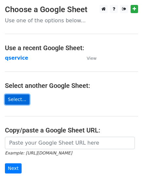
click at [14, 97] on link "Select..." at bounding box center [17, 99] width 25 height 10
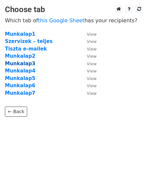
click at [23, 62] on strong "Munkalap3" at bounding box center [20, 64] width 30 height 6
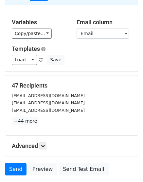
scroll to position [97, 0]
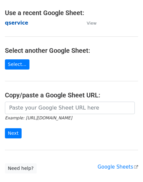
scroll to position [32, 0]
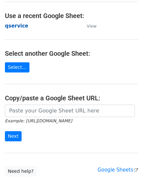
click at [15, 28] on strong "qservice" at bounding box center [16, 26] width 23 height 6
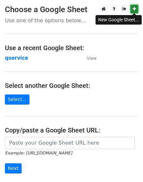
click at [136, 10] on link at bounding box center [135, 9] width 8 height 8
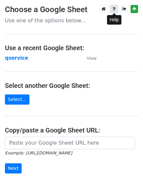
click at [115, 7] on link at bounding box center [114, 9] width 8 height 8
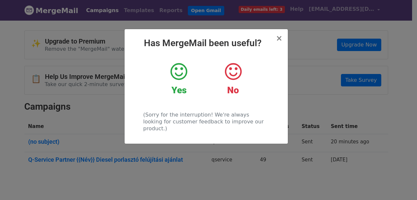
click at [176, 72] on icon at bounding box center [178, 72] width 17 height 20
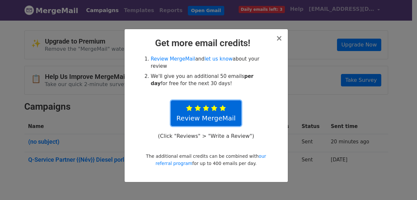
click at [223, 105] on icon at bounding box center [222, 108] width 6 height 7
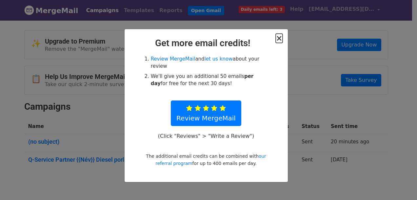
click at [281, 38] on span "×" at bounding box center [278, 38] width 7 height 9
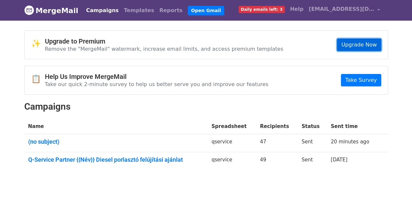
click at [355, 42] on link "Upgrade Now" at bounding box center [359, 45] width 44 height 12
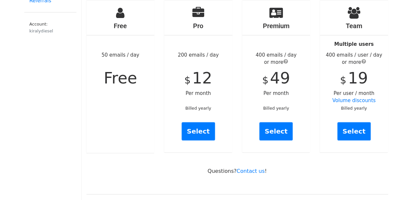
scroll to position [80, 0]
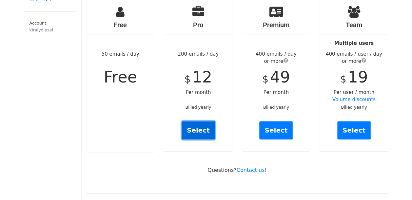
click at [201, 121] on link "Select" at bounding box center [197, 130] width 33 height 18
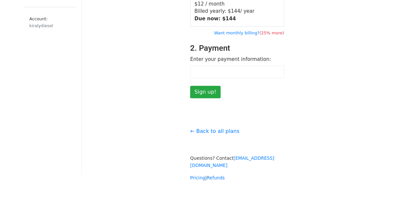
scroll to position [84, 0]
click at [197, 86] on input "Sign up!" at bounding box center [205, 91] width 30 height 12
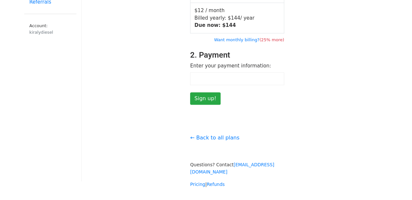
scroll to position [101, 0]
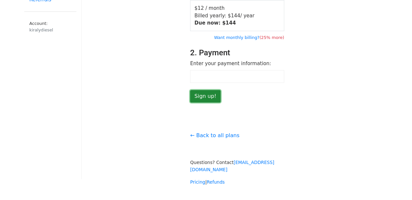
click at [196, 94] on input "Sign up!" at bounding box center [205, 96] width 30 height 12
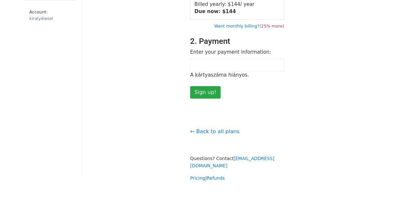
scroll to position [112, 0]
click at [197, 92] on input "Sign up!" at bounding box center [205, 92] width 30 height 12
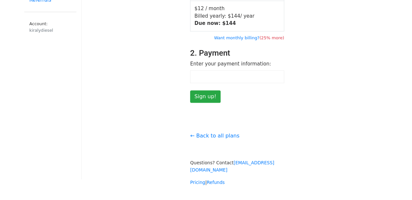
scroll to position [101, 0]
click at [203, 92] on input "Sign up!" at bounding box center [205, 96] width 30 height 12
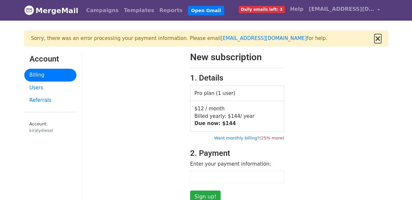
click at [378, 37] on button "×" at bounding box center [377, 39] width 7 height 8
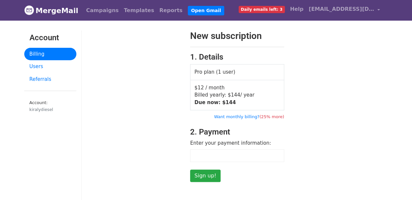
click at [343, 112] on div "New subscription 1. Details Pro plan (1 user) $12 / month Billed yearly: $ 144 …" at bounding box center [237, 106] width 311 height 152
click at [35, 50] on link "Billing" at bounding box center [50, 54] width 52 height 13
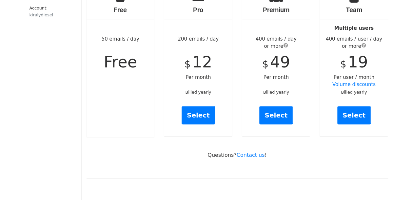
scroll to position [99, 0]
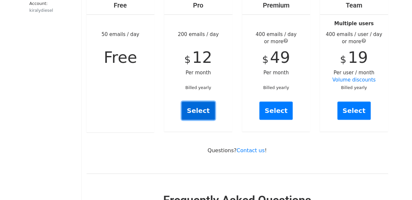
click at [195, 102] on link "Select" at bounding box center [197, 111] width 33 height 18
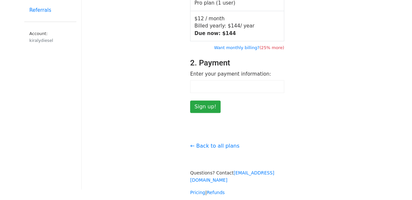
scroll to position [70, 0]
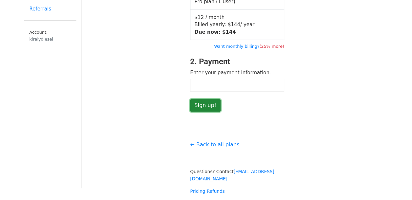
click at [202, 105] on input "Sign up!" at bounding box center [205, 105] width 30 height 12
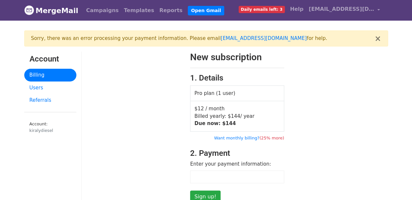
click at [32, 76] on link "Billing" at bounding box center [50, 75] width 52 height 13
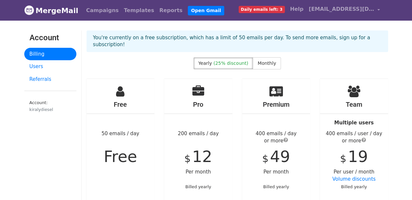
click at [276, 8] on span "Daily emails left: 3" at bounding box center [261, 9] width 46 height 7
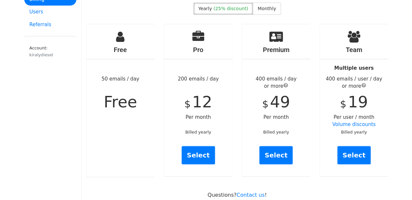
scroll to position [55, 0]
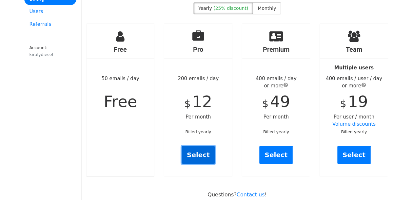
click at [198, 149] on link "Select" at bounding box center [197, 155] width 33 height 18
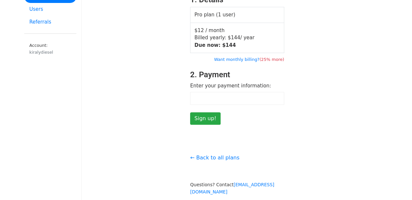
scroll to position [58, 0]
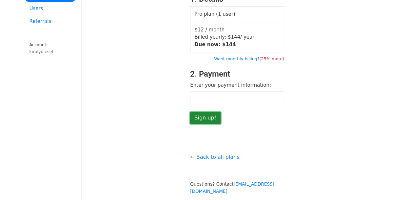
click at [206, 115] on input "Sign up!" at bounding box center [205, 118] width 30 height 12
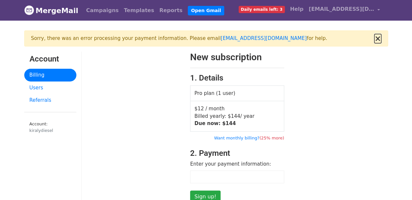
click at [377, 39] on button "×" at bounding box center [377, 39] width 7 height 8
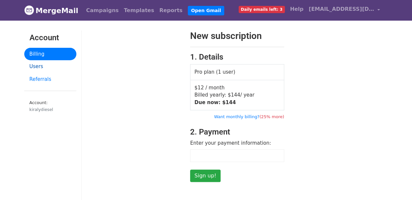
click at [29, 63] on link "Users" at bounding box center [50, 66] width 52 height 13
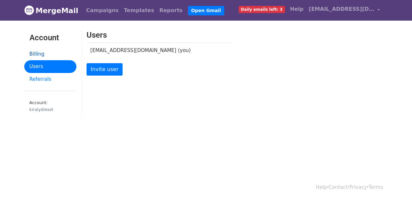
click at [36, 53] on link "Billing" at bounding box center [50, 54] width 52 height 13
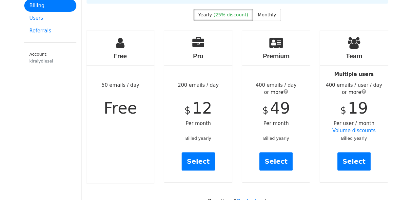
scroll to position [49, 0]
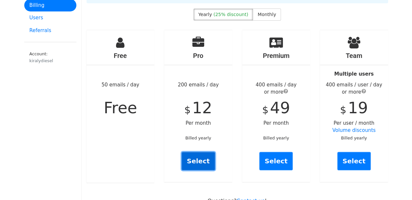
click at [201, 154] on link "Select" at bounding box center [197, 161] width 33 height 18
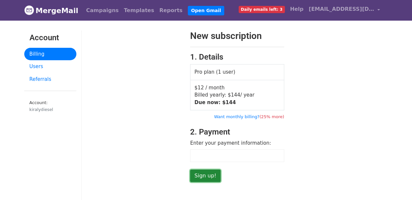
click at [206, 172] on input "Sign up!" at bounding box center [205, 176] width 30 height 12
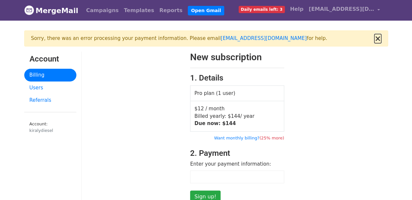
click at [379, 38] on button "×" at bounding box center [377, 39] width 7 height 8
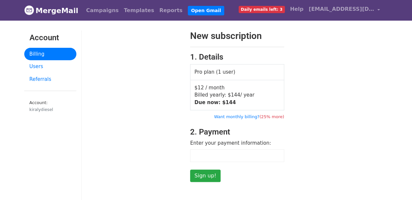
click at [132, 96] on div at bounding box center [134, 106] width 104 height 152
click at [205, 176] on input "Sign up!" at bounding box center [205, 176] width 30 height 12
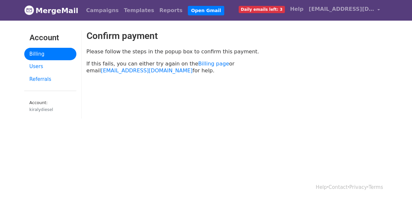
click at [36, 52] on link "Billing" at bounding box center [50, 54] width 52 height 13
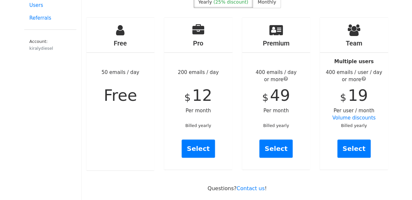
scroll to position [62, 0]
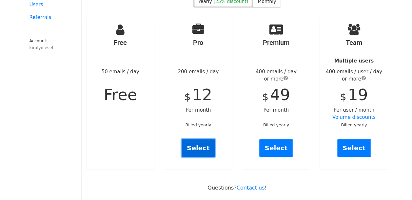
click at [195, 139] on link "Select" at bounding box center [197, 148] width 33 height 18
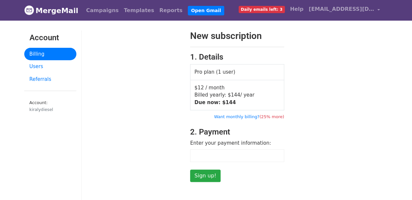
click at [37, 58] on link "Billing" at bounding box center [50, 54] width 52 height 13
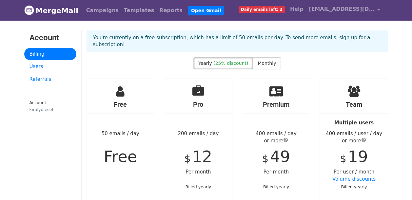
click at [227, 61] on span "(25% discount)" at bounding box center [230, 63] width 35 height 5
click at [261, 61] on span "Monthly" at bounding box center [266, 63] width 18 height 5
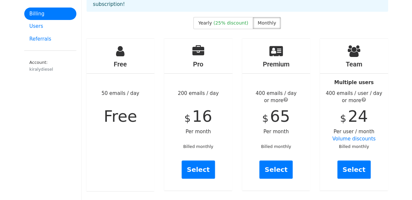
scroll to position [41, 0]
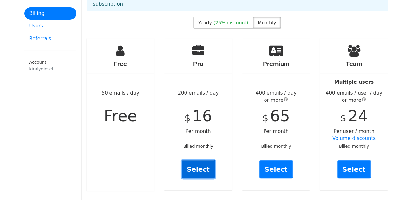
click at [195, 161] on link "Select" at bounding box center [197, 169] width 33 height 18
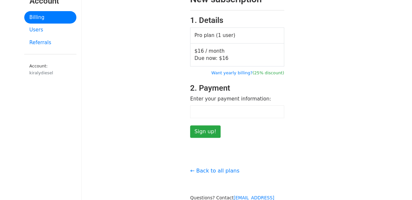
scroll to position [38, 0]
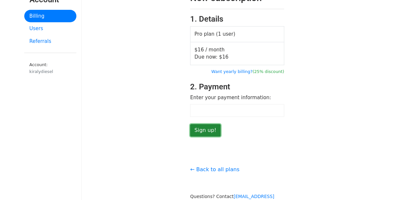
click at [207, 131] on input "Sign up!" at bounding box center [205, 130] width 30 height 12
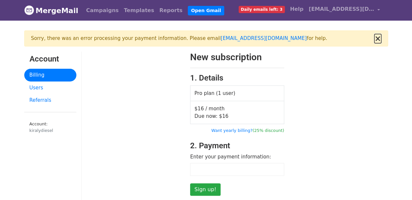
click at [380, 38] on button "×" at bounding box center [377, 39] width 7 height 8
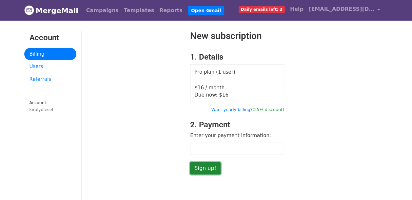
click at [202, 167] on input "Sign up!" at bounding box center [205, 168] width 30 height 12
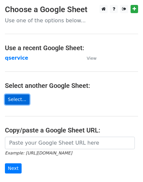
click at [17, 100] on link "Select..." at bounding box center [17, 99] width 25 height 10
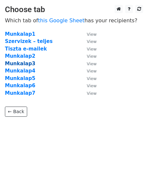
click at [23, 61] on strong "Munkalap3" at bounding box center [20, 64] width 30 height 6
